Goal: Transaction & Acquisition: Download file/media

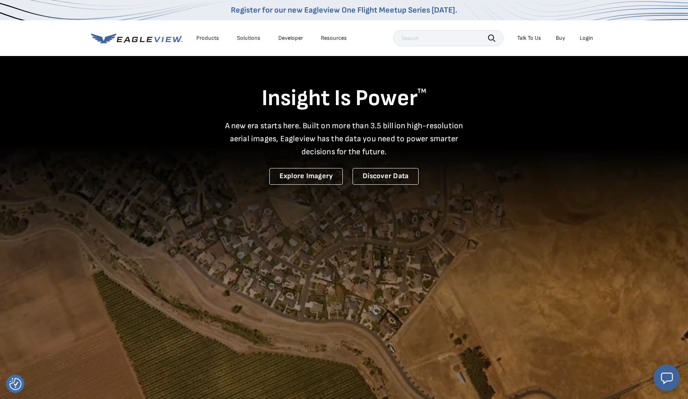
click at [585, 41] on li "Login" at bounding box center [586, 38] width 21 height 12
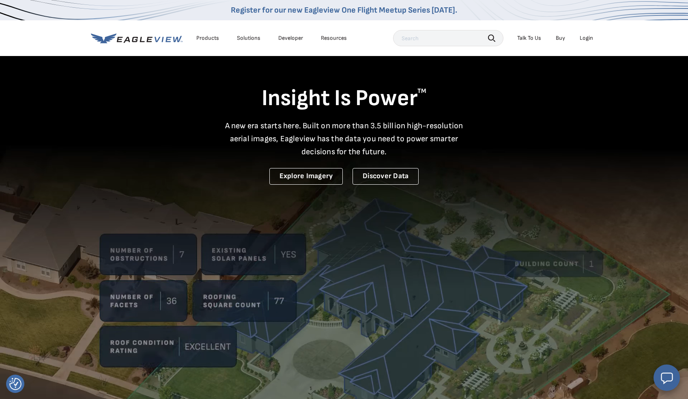
click at [587, 40] on div "Login" at bounding box center [586, 37] width 13 height 7
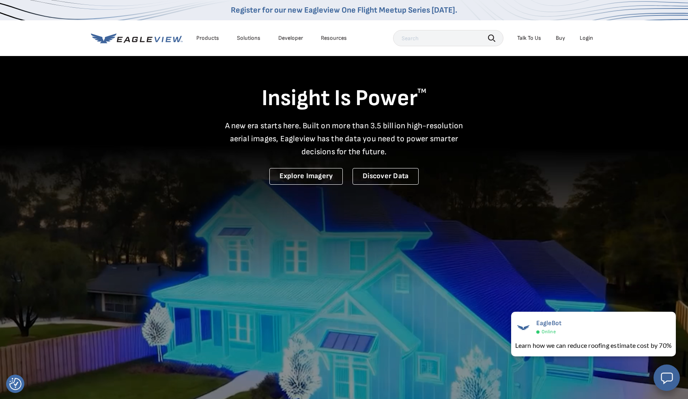
click at [586, 42] on li "Login" at bounding box center [586, 38] width 21 height 12
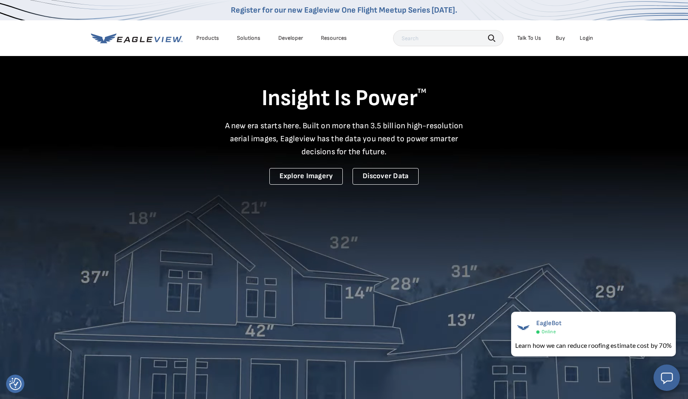
click at [584, 39] on div "Login" at bounding box center [586, 37] width 13 height 7
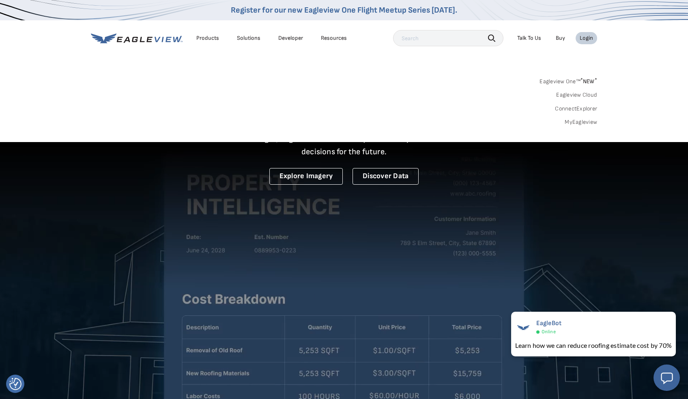
click at [583, 122] on link "MyEagleview" at bounding box center [581, 121] width 32 height 7
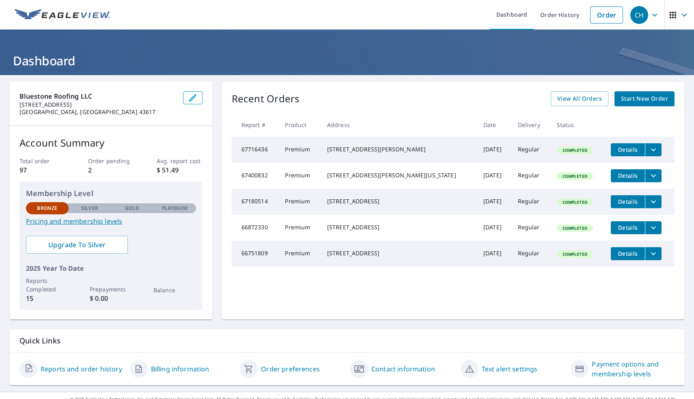
click at [346, 179] on div "1046 Schmidlin Rd Oregon, OH 43616" at bounding box center [398, 175] width 143 height 8
click at [615, 179] on span "Details" at bounding box center [627, 176] width 24 height 8
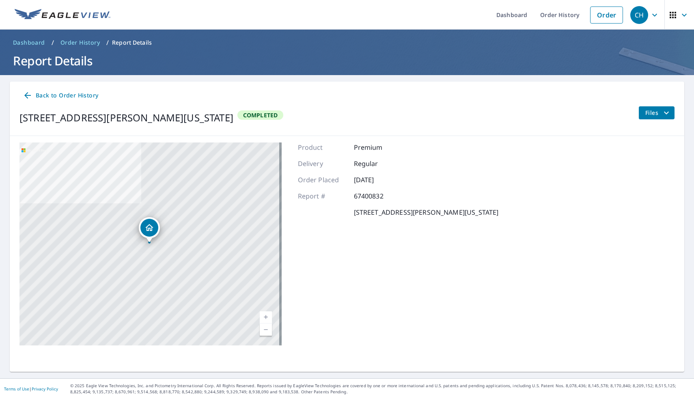
click at [665, 113] on button "Files" at bounding box center [656, 112] width 36 height 13
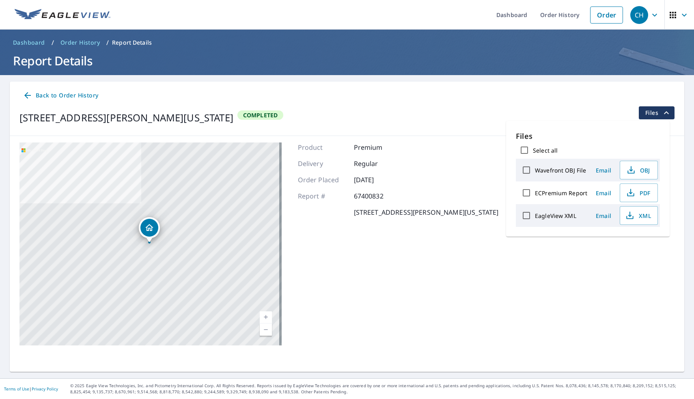
click at [577, 193] on label "ECPremium Report" at bounding box center [561, 193] width 52 height 8
click at [535, 193] on input "ECPremium Report" at bounding box center [526, 192] width 17 height 17
checkbox input "true"
click at [631, 195] on icon "button" at bounding box center [631, 193] width 10 height 10
